Goal: Understand process/instructions

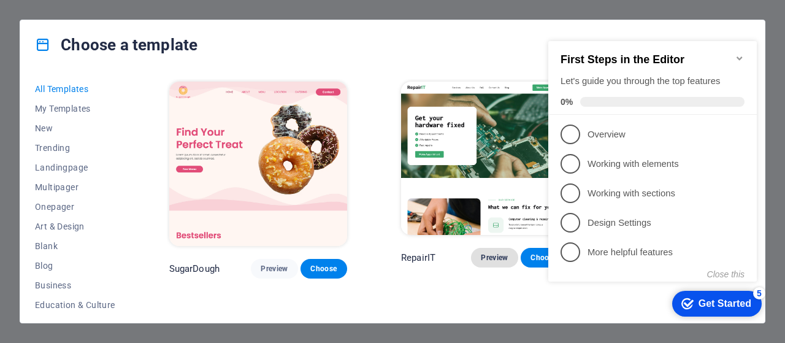
click at [481, 253] on span "Preview" at bounding box center [494, 258] width 27 height 10
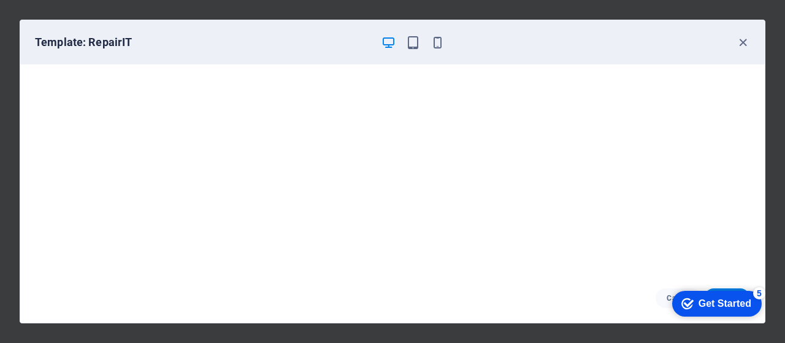
click at [717, 299] on div "Get Started" at bounding box center [724, 303] width 53 height 11
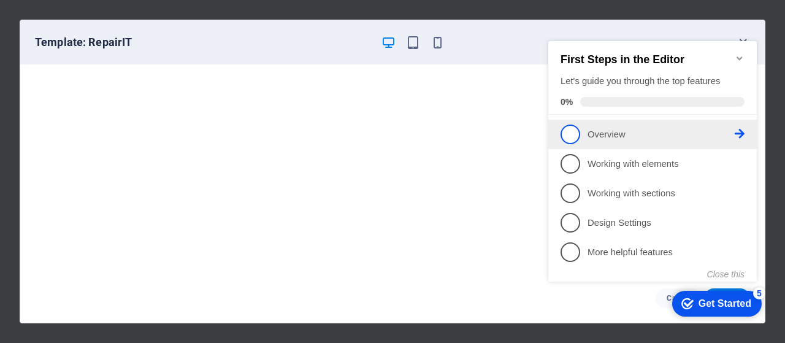
click at [570, 124] on span "1" at bounding box center [570, 134] width 20 height 20
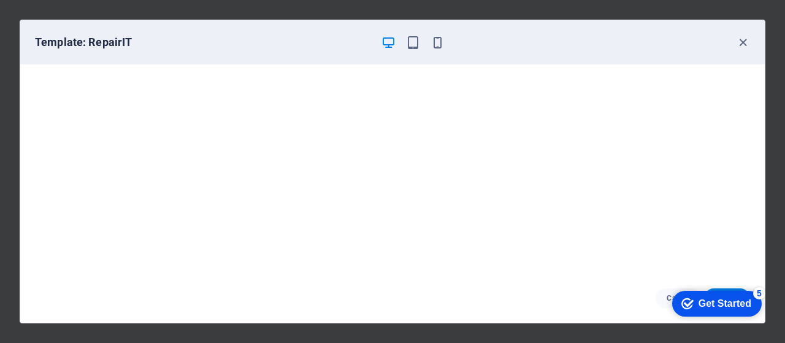
click at [698, 305] on div "Get Started" at bounding box center [724, 303] width 53 height 11
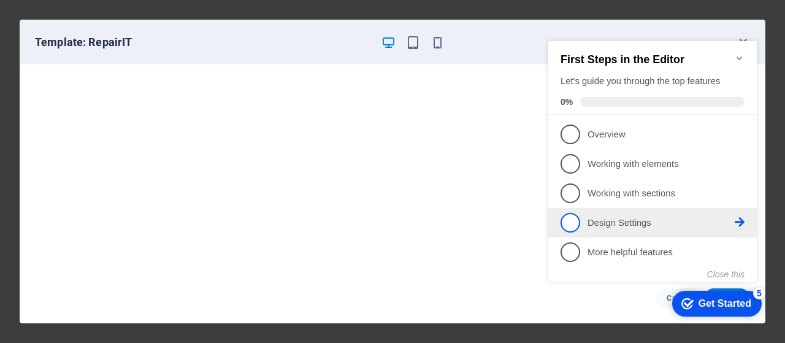
click at [570, 214] on span "4" at bounding box center [570, 223] width 20 height 20
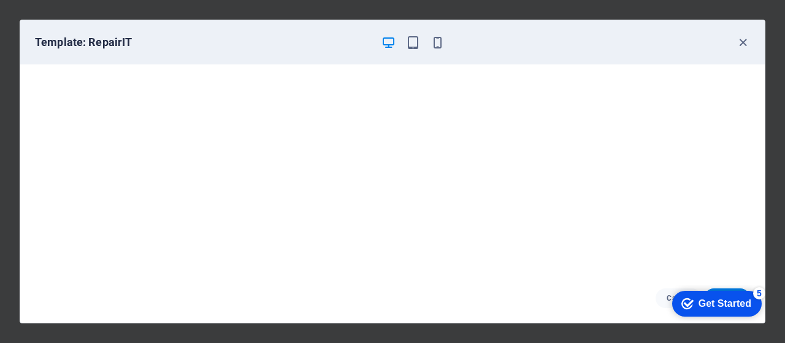
click at [711, 300] on div "Get Started" at bounding box center [724, 303] width 53 height 11
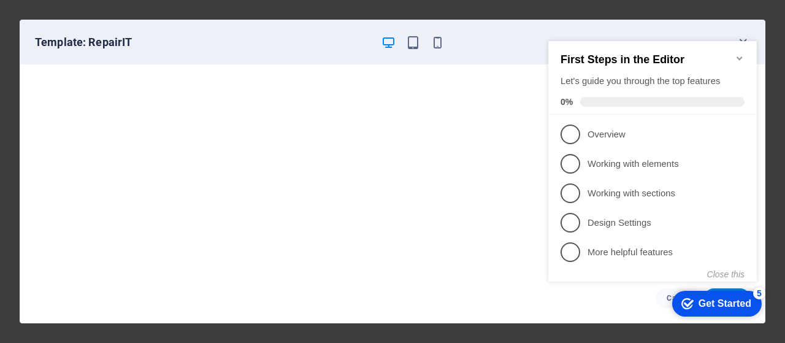
click at [740, 56] on icon "Minimize checklist" at bounding box center [739, 58] width 6 height 4
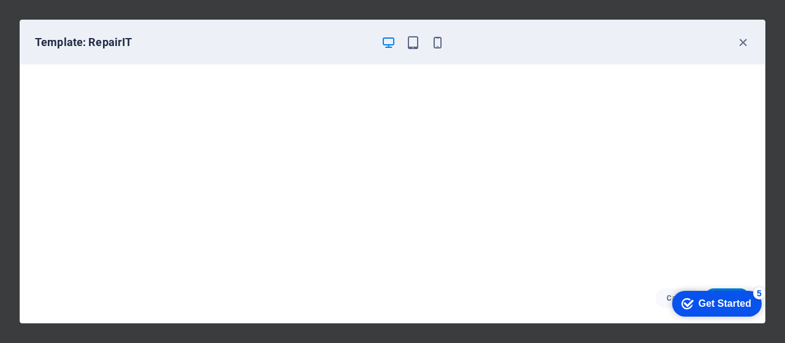
click at [710, 303] on div "Get Started" at bounding box center [724, 303] width 53 height 11
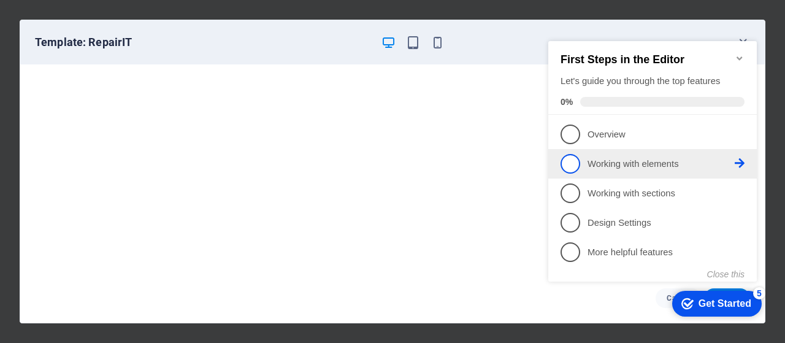
click at [571, 164] on span "2" at bounding box center [570, 164] width 20 height 20
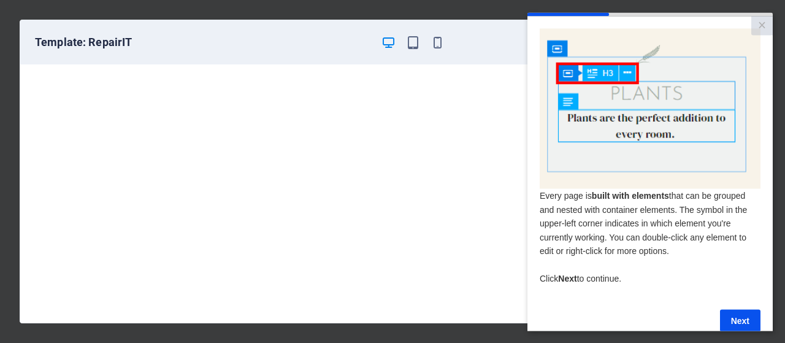
scroll to position [27, 0]
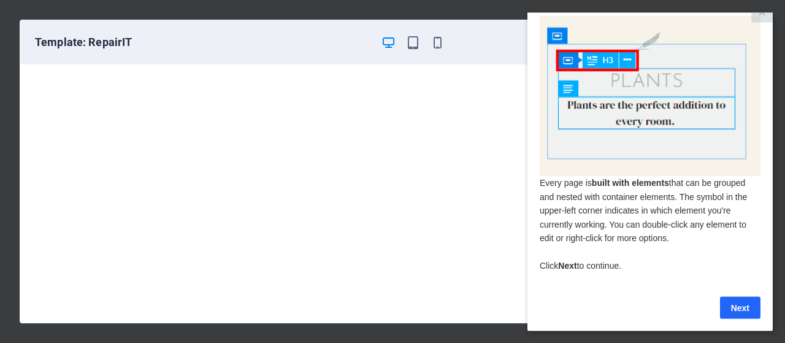
click at [744, 298] on link "Next" at bounding box center [740, 307] width 40 height 22
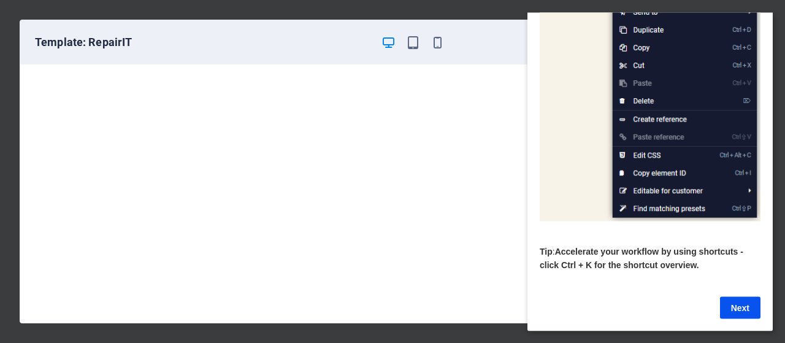
scroll to position [214, 0]
click at [744, 298] on link "Next" at bounding box center [740, 307] width 40 height 22
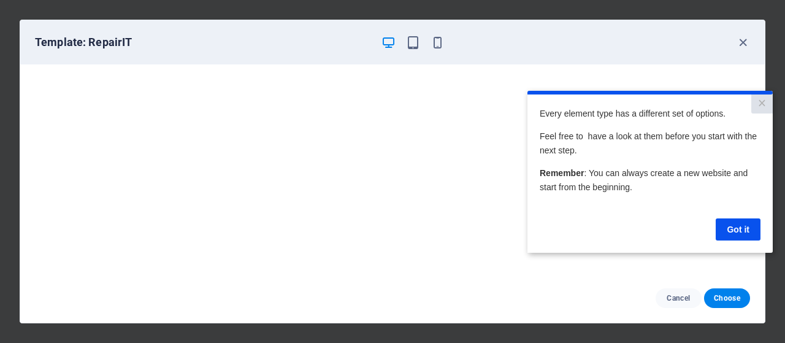
scroll to position [0, 0]
click at [743, 229] on link "Got it" at bounding box center [738, 229] width 45 height 22
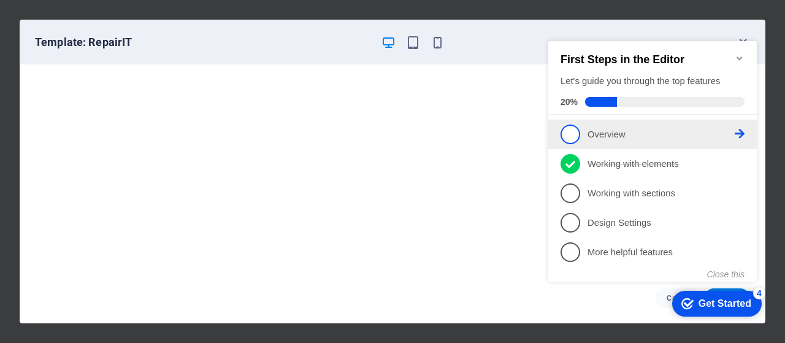
click at [575, 136] on span "1" at bounding box center [570, 134] width 20 height 20
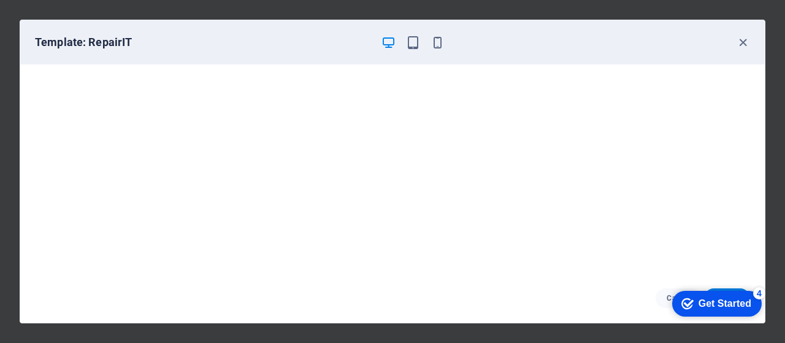
click at [707, 306] on div "Get Started" at bounding box center [724, 303] width 53 height 11
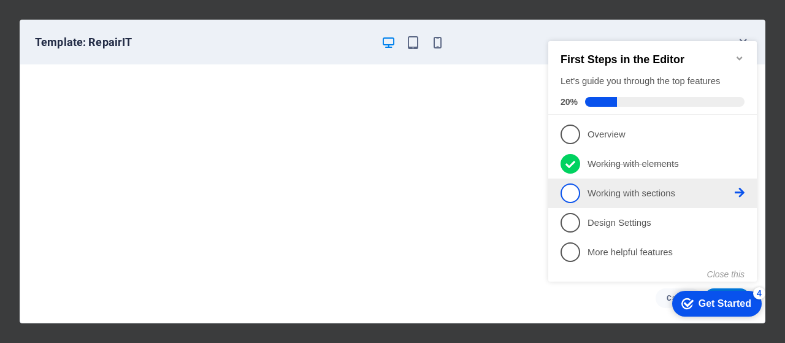
click at [566, 193] on span "3" at bounding box center [570, 193] width 20 height 20
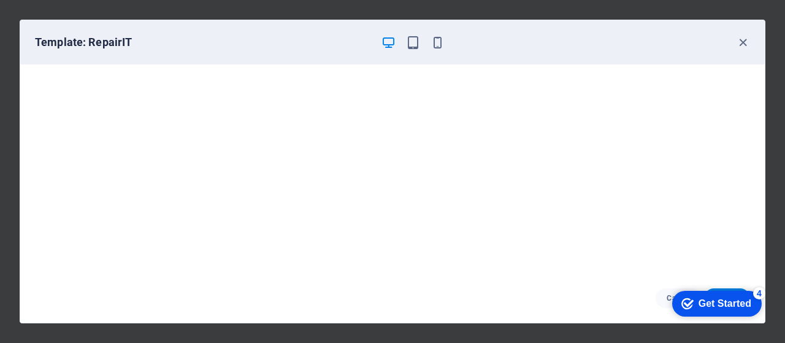
click at [716, 301] on div "Get Started" at bounding box center [724, 303] width 53 height 11
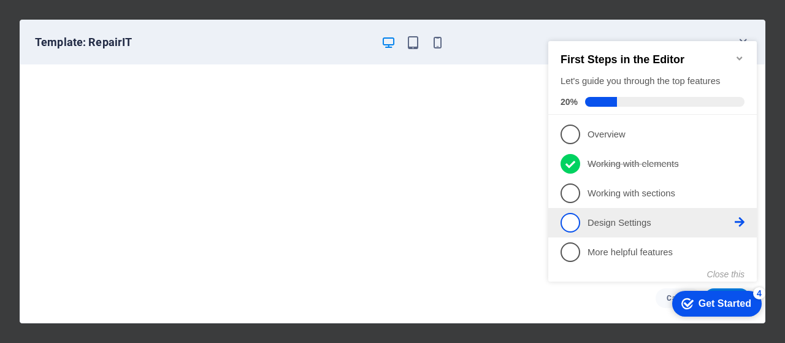
click at [743, 139] on icon at bounding box center [740, 134] width 10 height 10
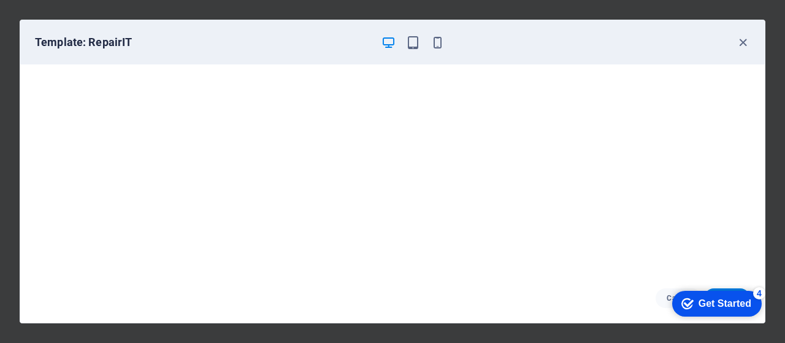
click at [706, 302] on div "Get Started" at bounding box center [724, 303] width 53 height 11
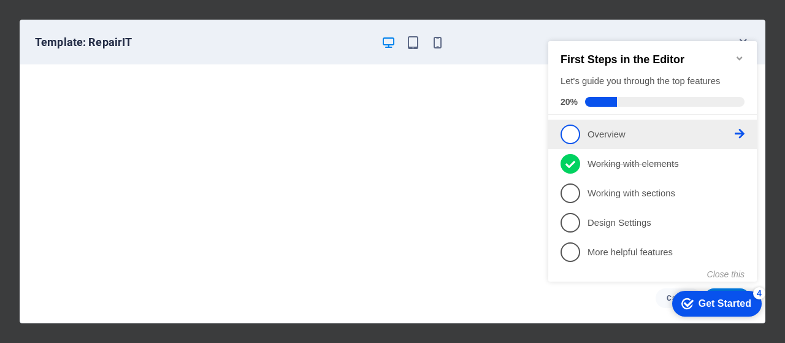
click at [568, 136] on span "1" at bounding box center [570, 134] width 20 height 20
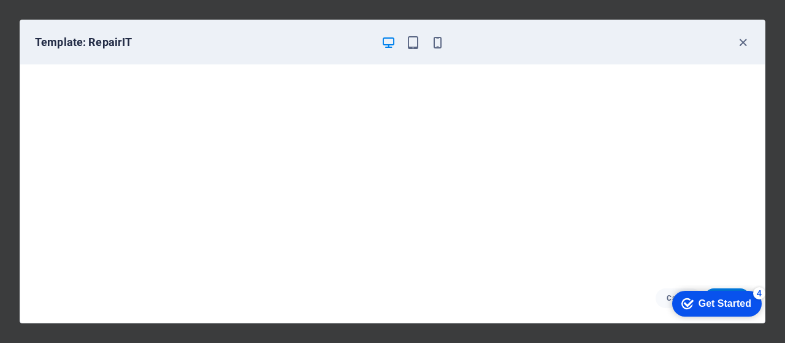
click at [705, 298] on div "Get Started" at bounding box center [724, 303] width 53 height 11
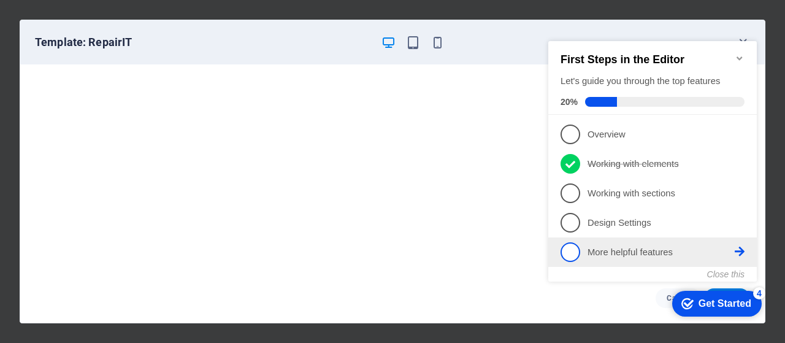
click at [617, 246] on p "More helpful features - incomplete" at bounding box center [660, 252] width 147 height 13
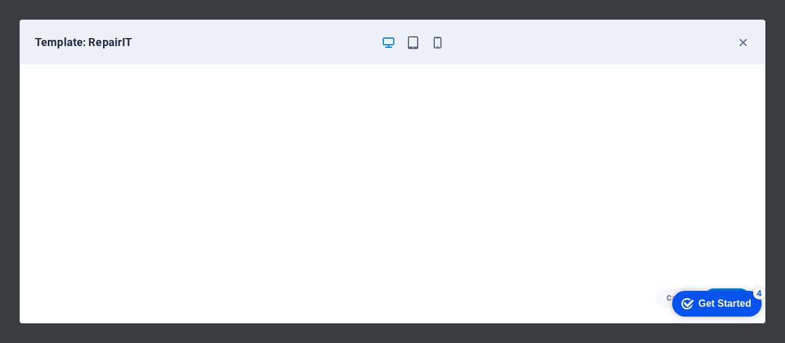
click at [751, 309] on div "Get Started" at bounding box center [724, 303] width 53 height 11
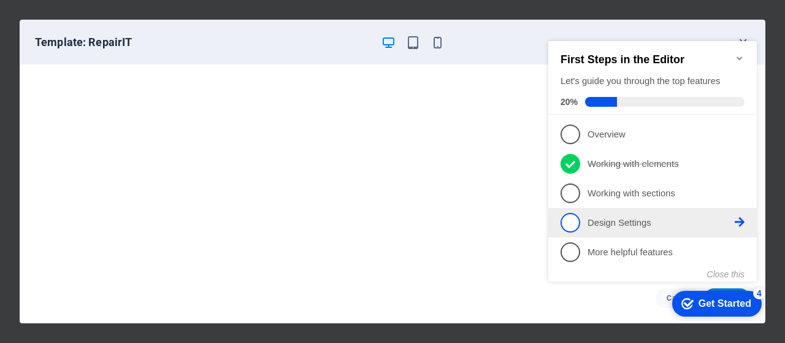
click at [622, 224] on p "Design Settings - incomplete" at bounding box center [660, 222] width 147 height 13
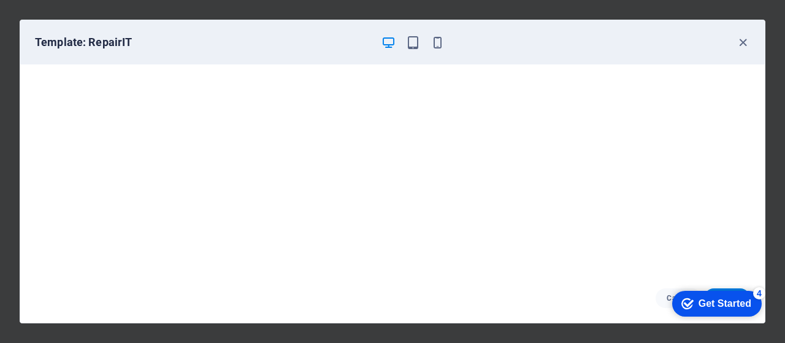
click at [720, 300] on div "Get Started" at bounding box center [724, 303] width 53 height 11
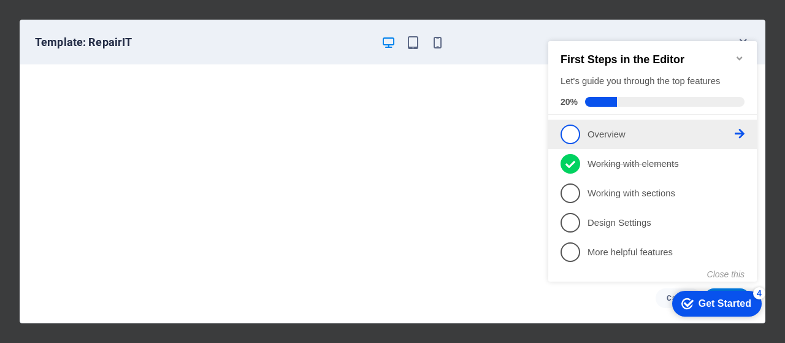
click at [612, 131] on p "Overview - incomplete" at bounding box center [660, 134] width 147 height 13
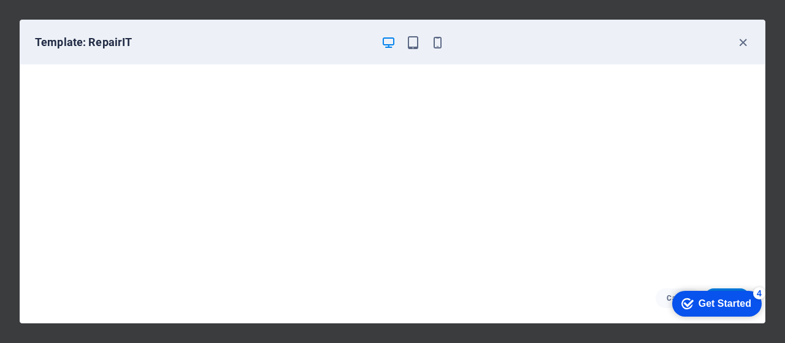
click at [701, 291] on div "checkmark Get Started 4" at bounding box center [717, 304] width 90 height 26
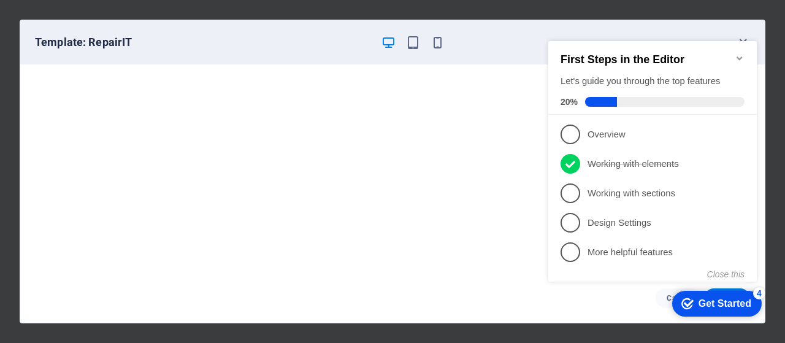
click at [701, 298] on div "Get Started" at bounding box center [724, 303] width 53 height 11
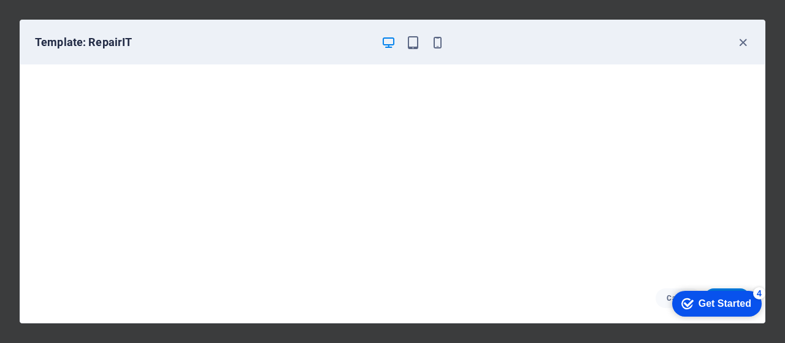
drag, startPoint x: 705, startPoint y: 297, endPoint x: 827, endPoint y: 548, distance: 279.5
click at [705, 298] on div "Get Started" at bounding box center [724, 303] width 53 height 11
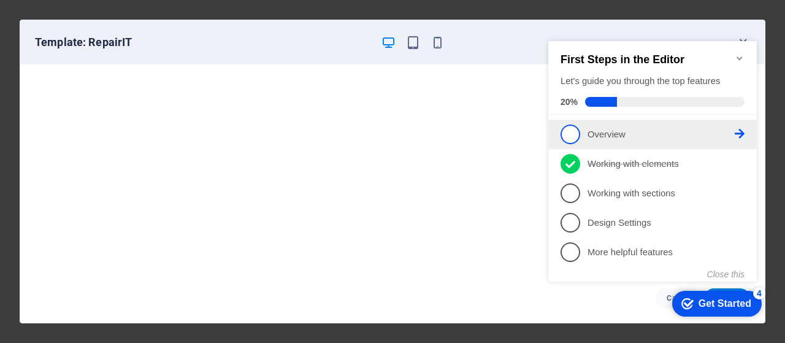
click at [568, 136] on span "1" at bounding box center [570, 134] width 20 height 20
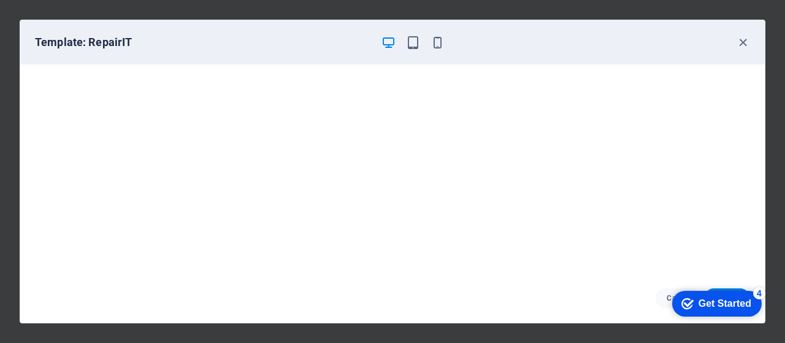
click at [689, 300] on icon "Get Started 4 items remaining, 20% complete" at bounding box center [687, 303] width 12 height 11
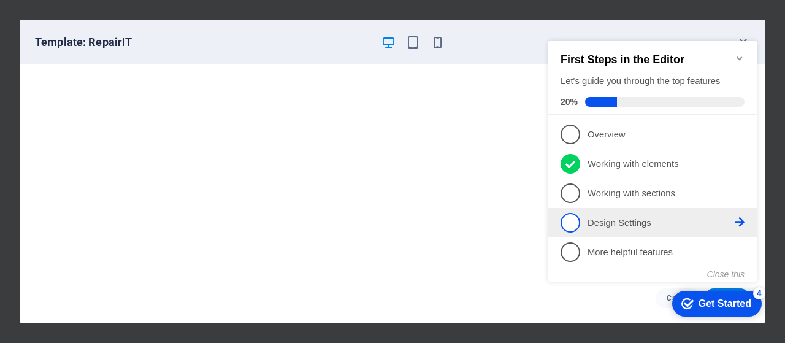
click at [616, 221] on p "Design Settings - incomplete" at bounding box center [660, 222] width 147 height 13
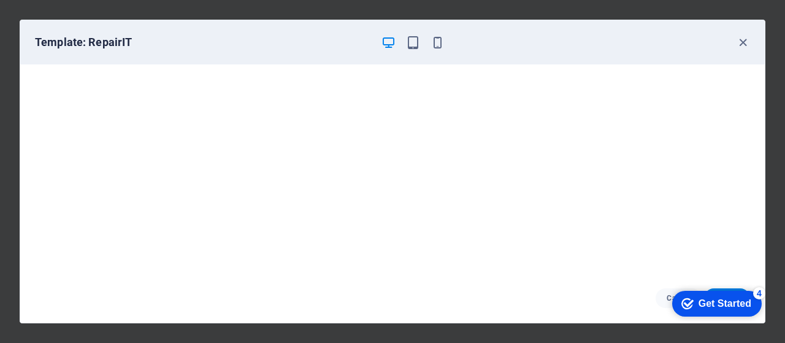
click at [694, 300] on div "checkmark Get Started 4" at bounding box center [716, 303] width 70 height 12
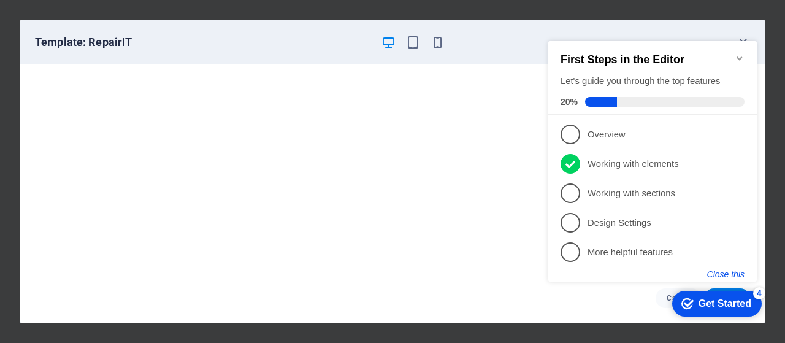
click at [724, 275] on button "Close this" at bounding box center [725, 274] width 37 height 10
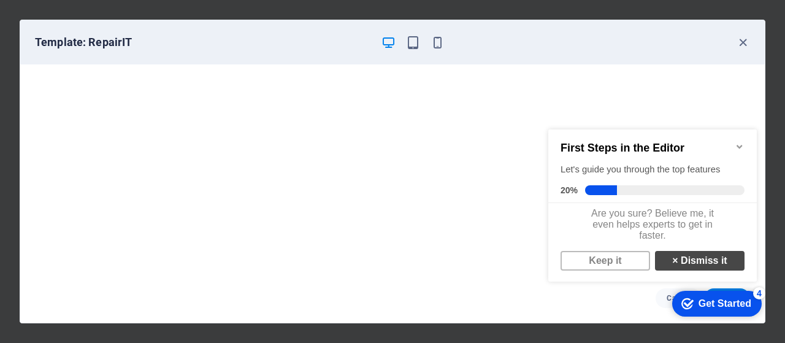
scroll to position [9, 0]
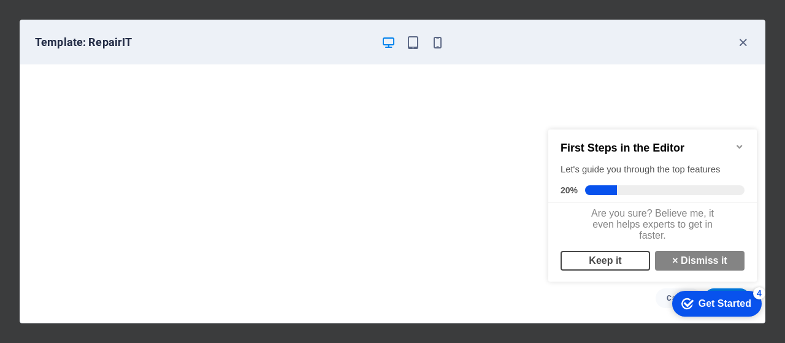
click at [629, 267] on link "Keep it" at bounding box center [605, 261] width 90 height 20
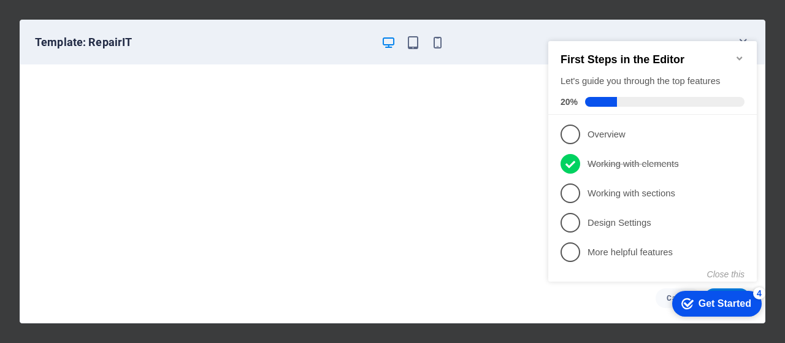
click at [718, 301] on div "Get Started" at bounding box center [724, 303] width 53 height 11
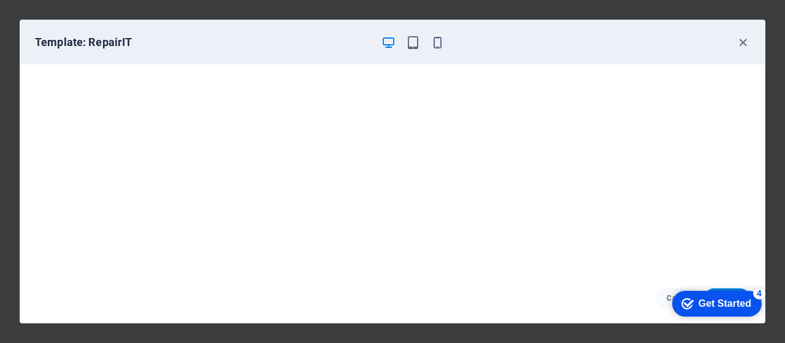
click at [717, 283] on div "Cancel Choose" at bounding box center [392, 297] width 744 height 49
click at [759, 291] on div "4" at bounding box center [759, 293] width 12 height 12
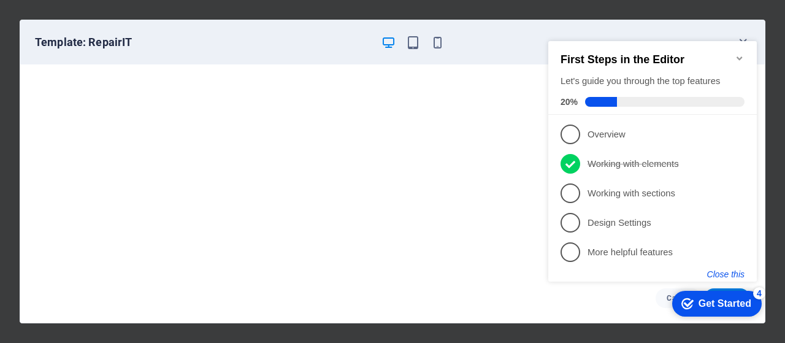
click at [733, 273] on button "Close this" at bounding box center [725, 274] width 37 height 10
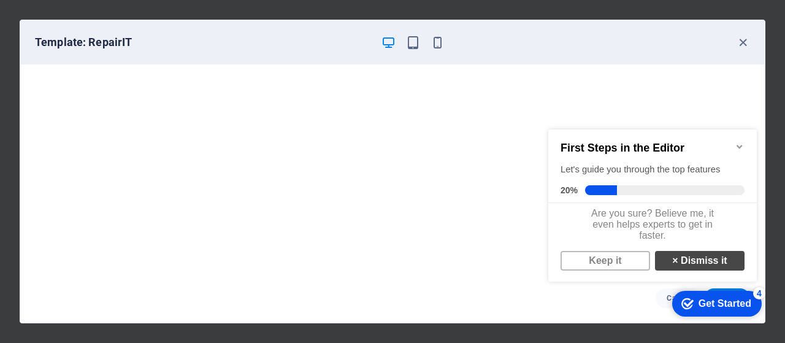
click at [709, 270] on link "× Dismiss it" at bounding box center [700, 261] width 90 height 20
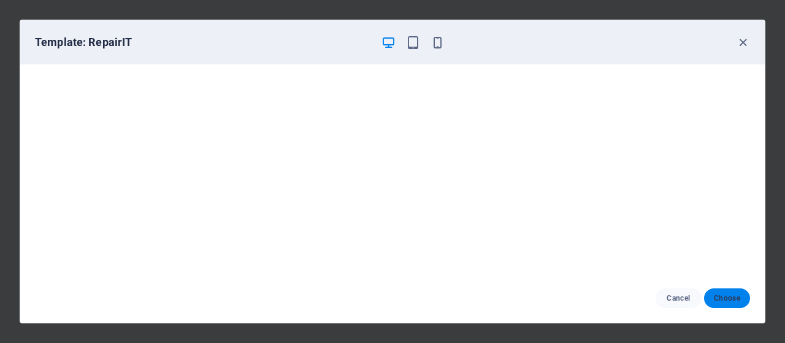
click at [719, 295] on span "Choose" at bounding box center [727, 298] width 26 height 10
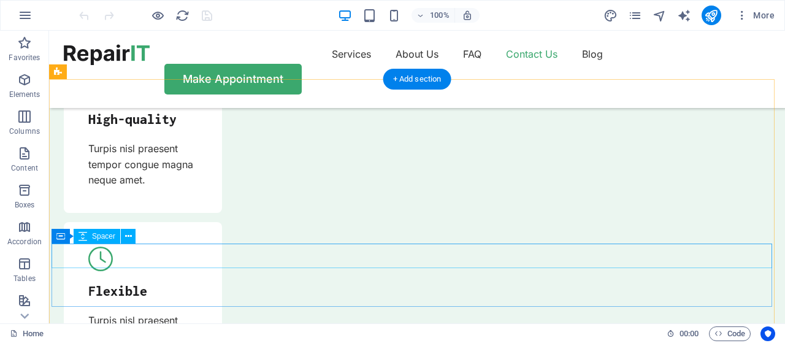
scroll to position [4267, 0]
